Goal: Navigation & Orientation: Find specific page/section

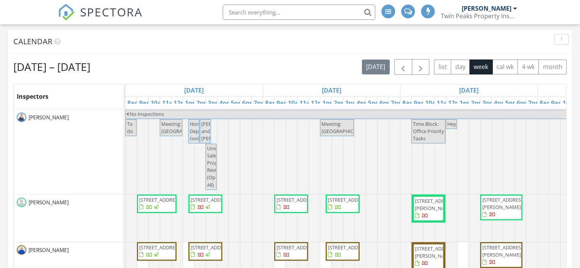
scroll to position [4, 4]
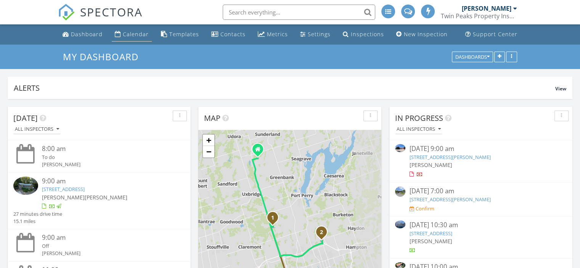
scroll to position [1259, 592]
click at [124, 34] on div "Calendar" at bounding box center [136, 34] width 26 height 7
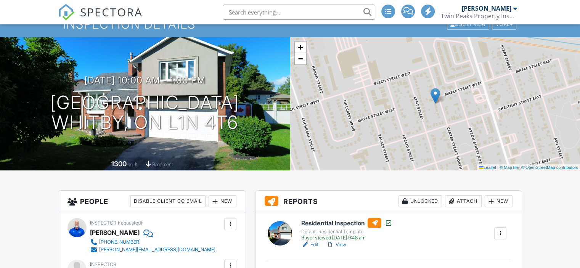
scroll to position [33, 0]
click at [344, 242] on link "View" at bounding box center [336, 245] width 20 height 8
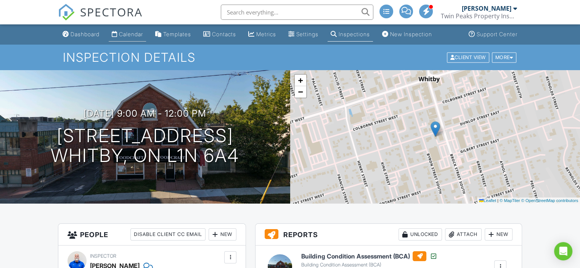
click at [130, 36] on div "Calendar" at bounding box center [131, 34] width 24 height 6
